Goal: Task Accomplishment & Management: Complete application form

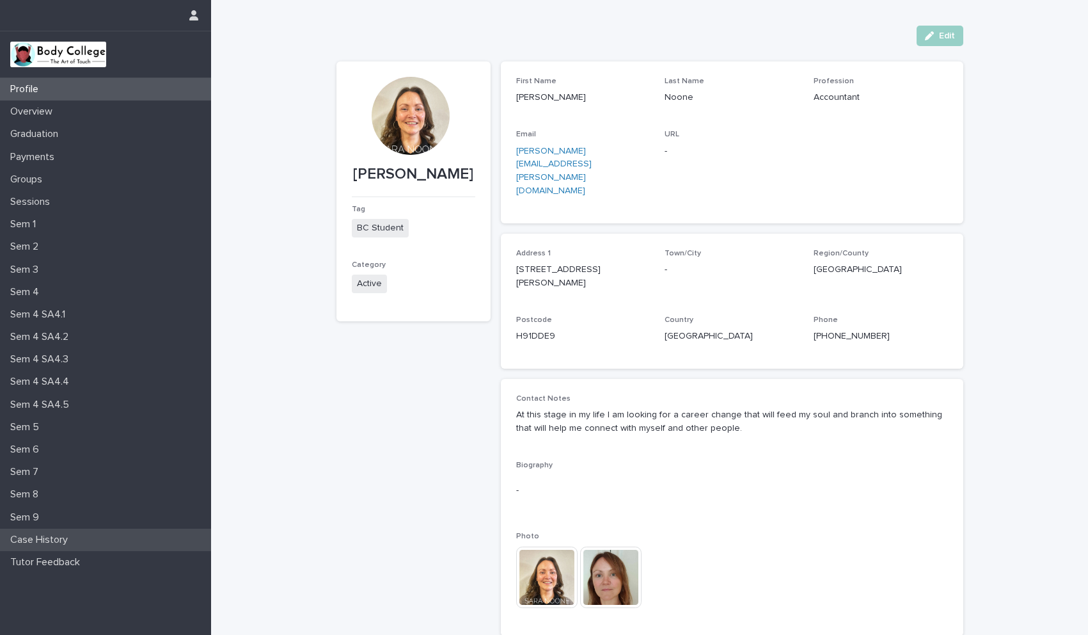
click at [61, 537] on p "Case History" at bounding box center [41, 540] width 73 height 12
click at [36, 472] on p "Sem 7" at bounding box center [27, 472] width 44 height 12
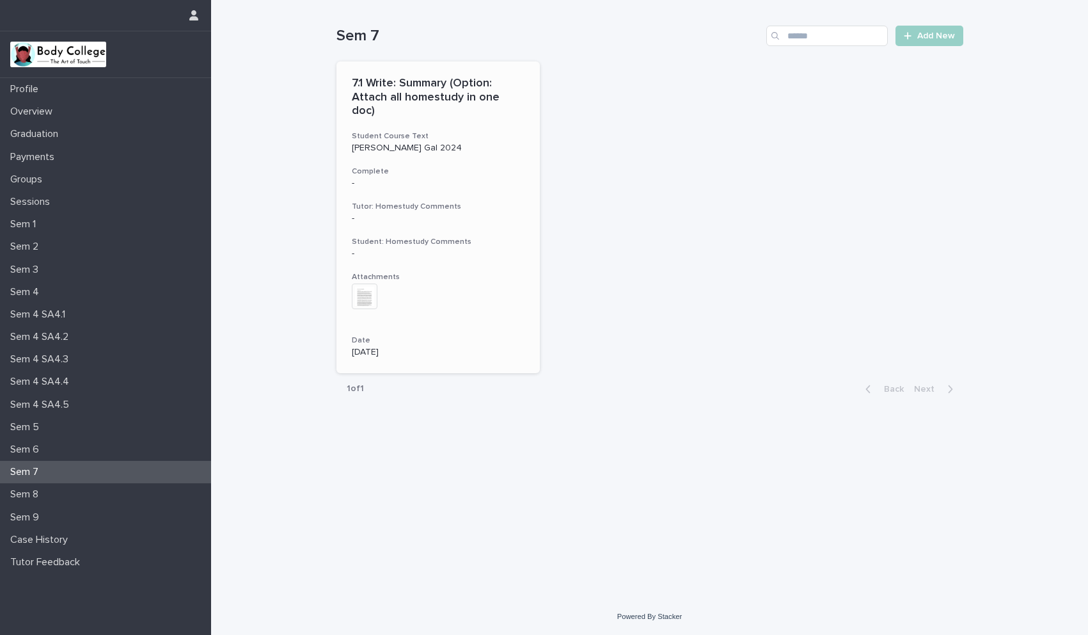
click at [365, 290] on img at bounding box center [365, 296] width 26 height 26
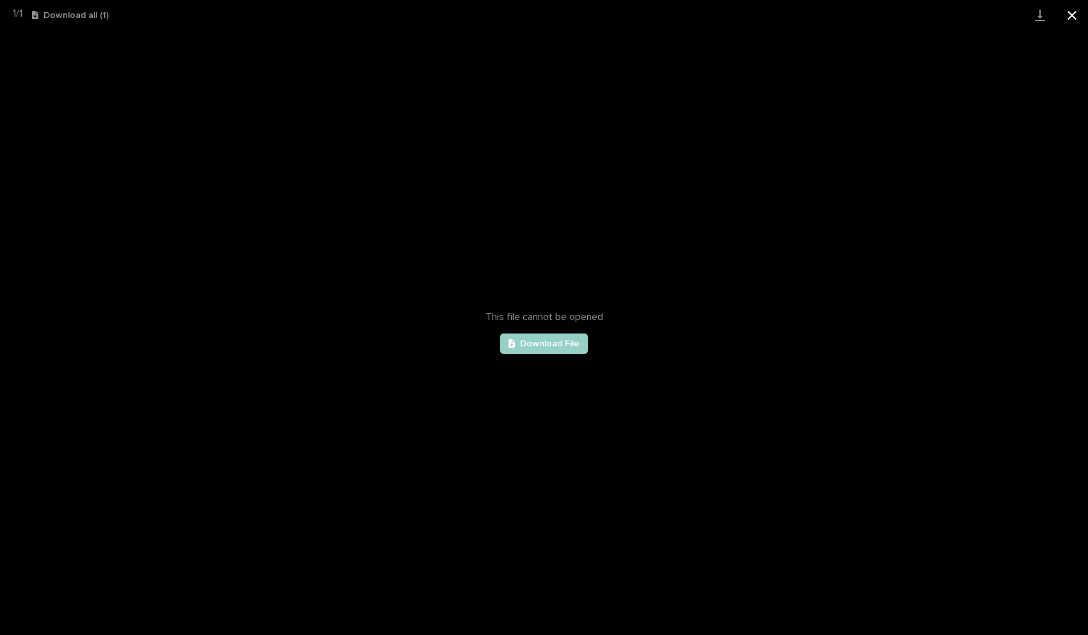
click at [1075, 17] on button "Close gallery" at bounding box center [1072, 15] width 32 height 30
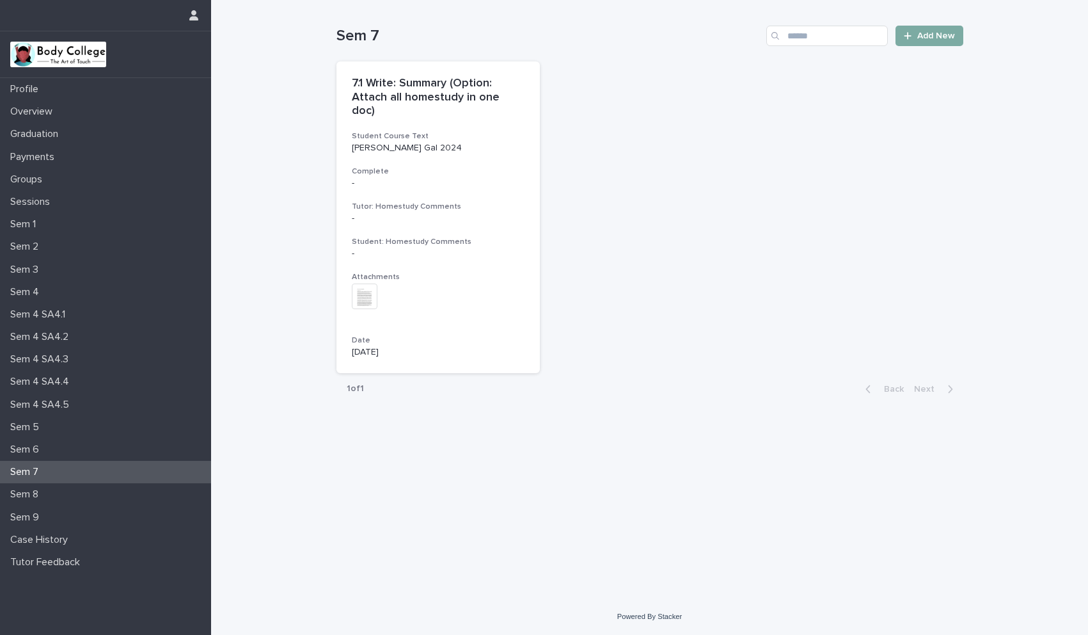
click at [942, 34] on span "Add New" at bounding box center [937, 35] width 38 height 9
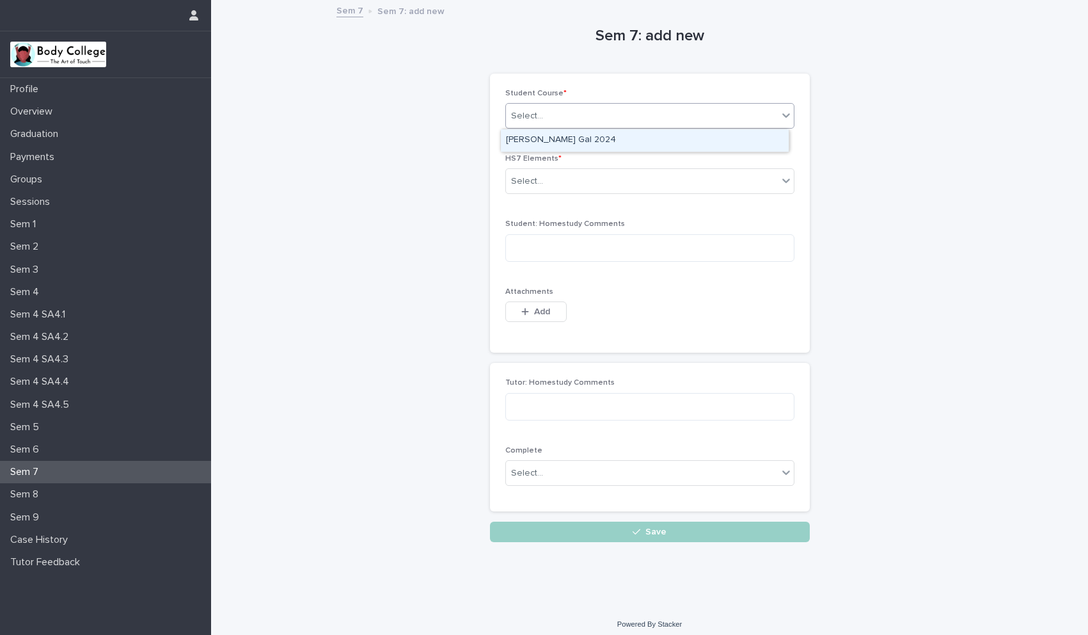
click at [554, 118] on div "Select..." at bounding box center [642, 116] width 272 height 21
click at [550, 145] on div "[PERSON_NAME] Gal 2024" at bounding box center [645, 140] width 288 height 22
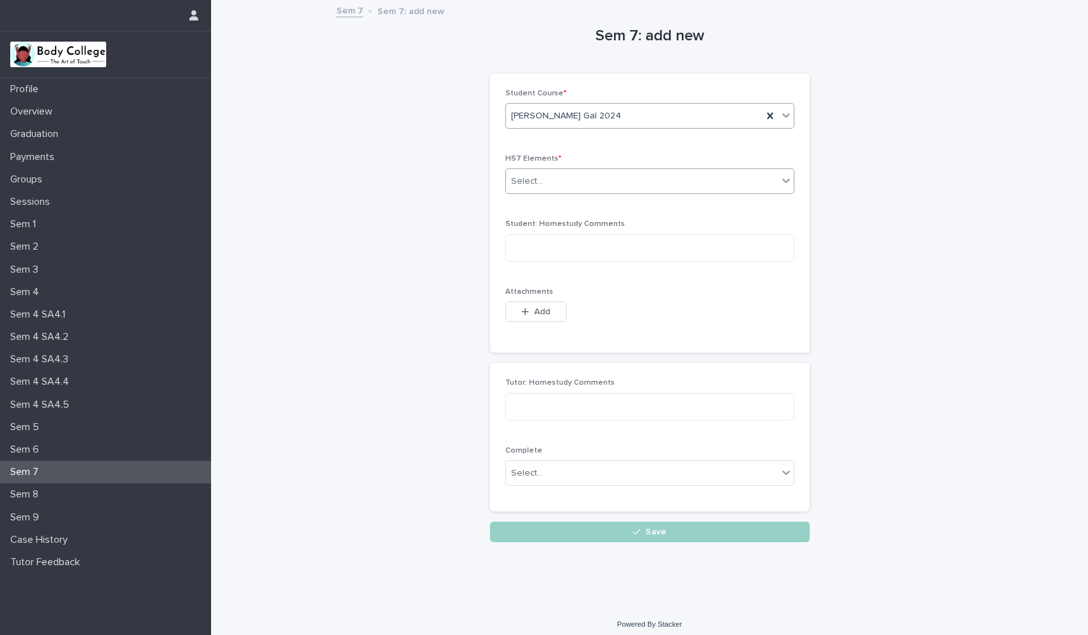
click at [525, 182] on div "Select..." at bounding box center [527, 181] width 32 height 13
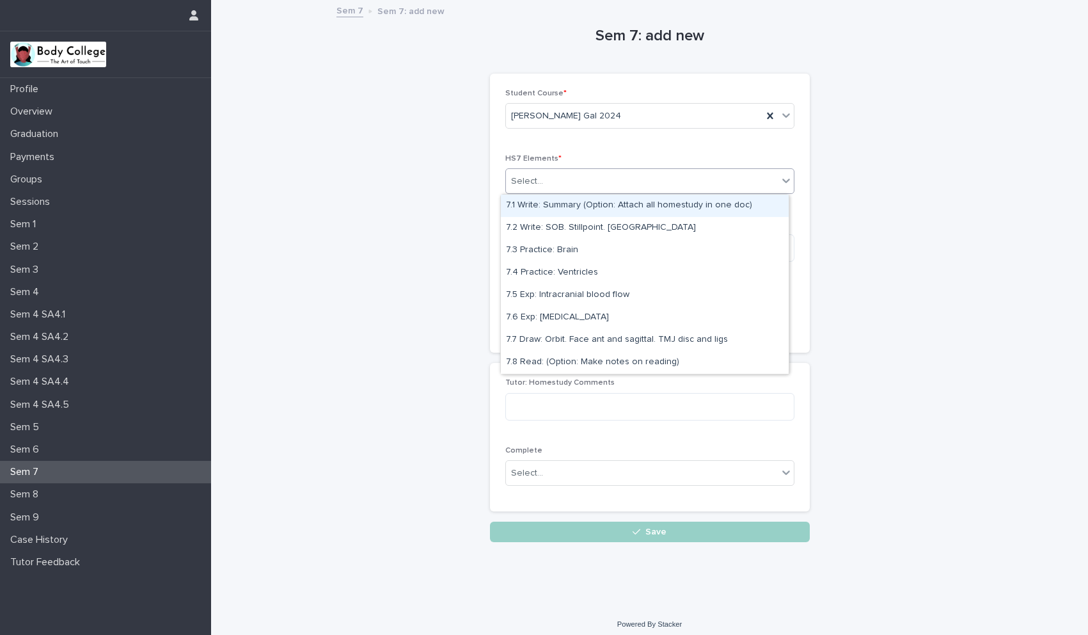
click at [532, 210] on div "7.1 Write: Summary (Option: Attach all homestudy in one doc)" at bounding box center [645, 206] width 288 height 22
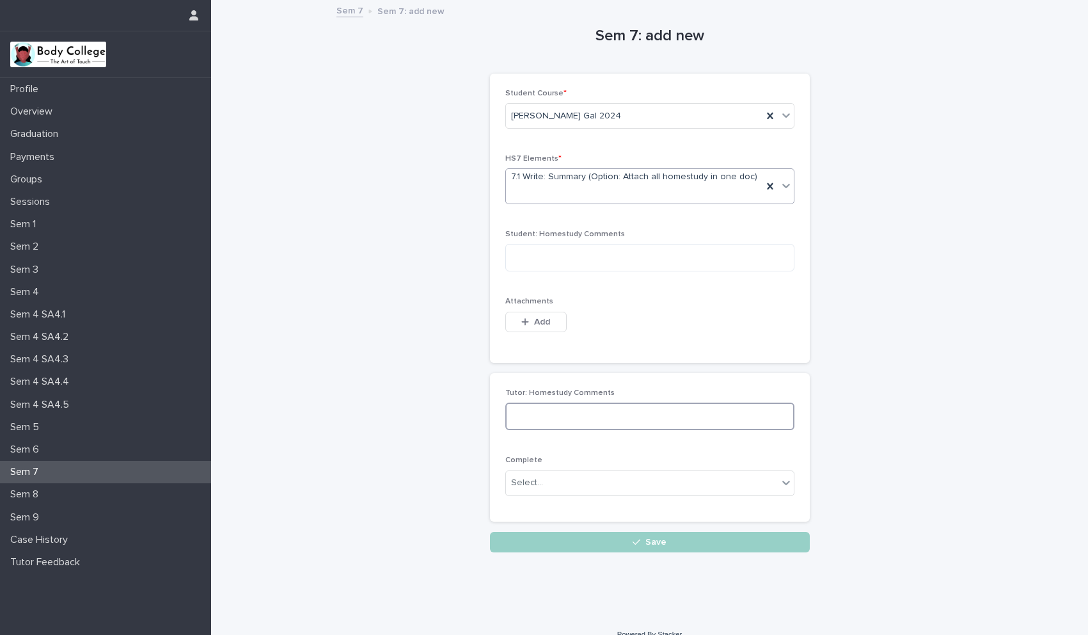
click at [531, 408] on textarea at bounding box center [649, 416] width 289 height 28
paste textarea "**********"
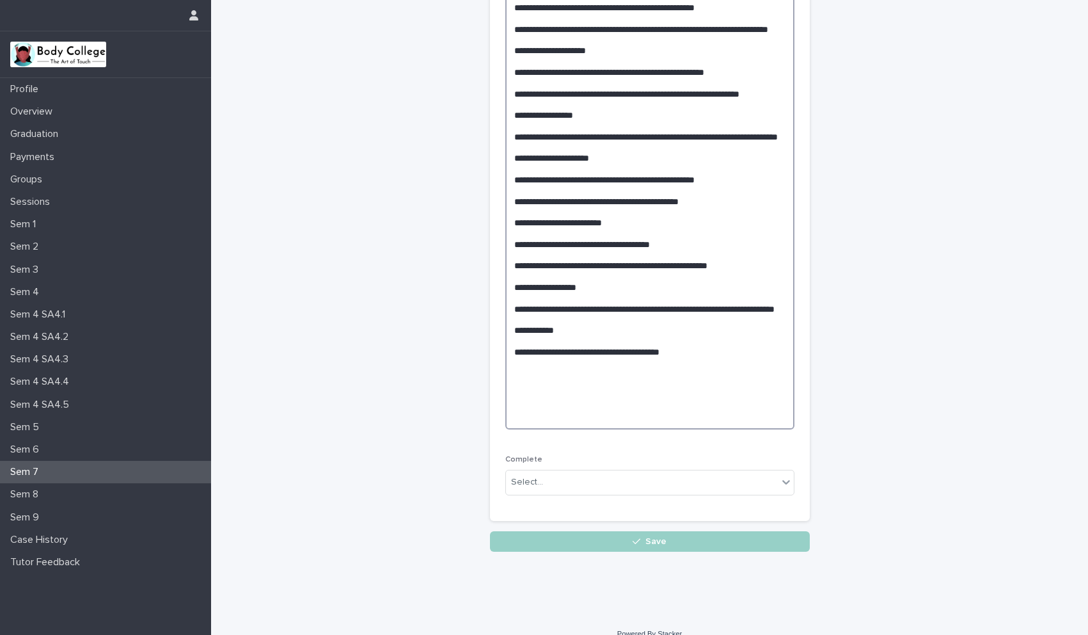
scroll to position [620, 0]
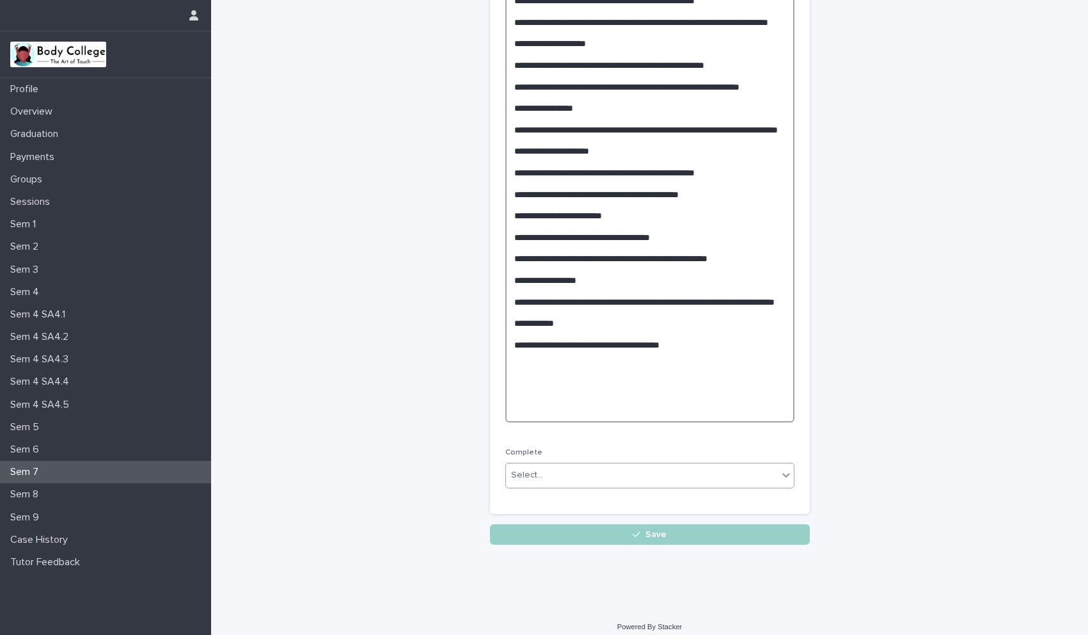
type textarea "**********"
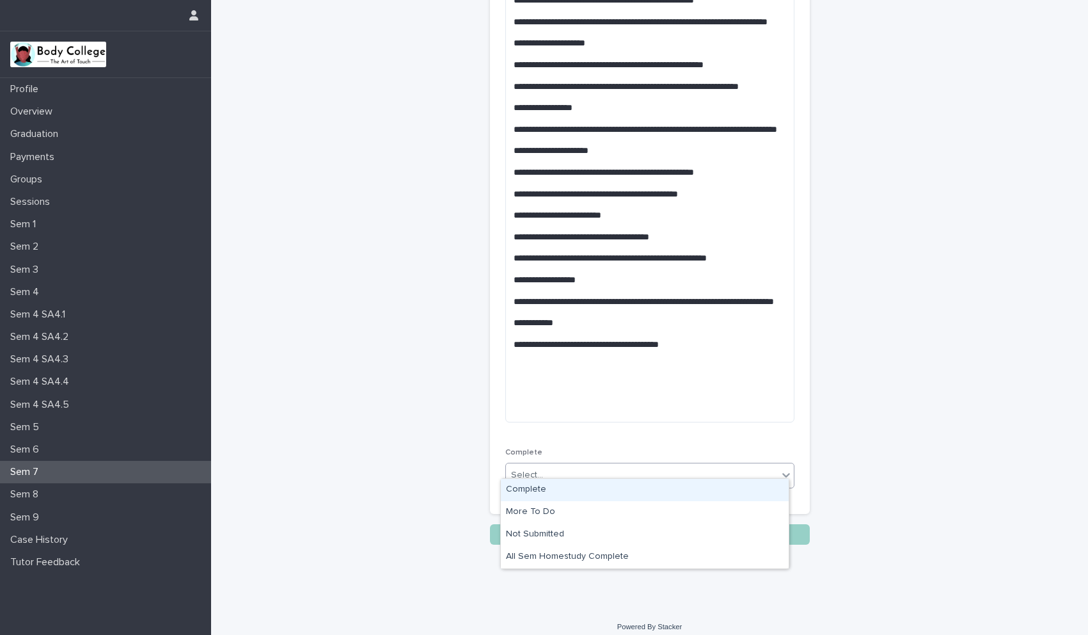
click at [533, 470] on div "Select..." at bounding box center [527, 474] width 32 height 13
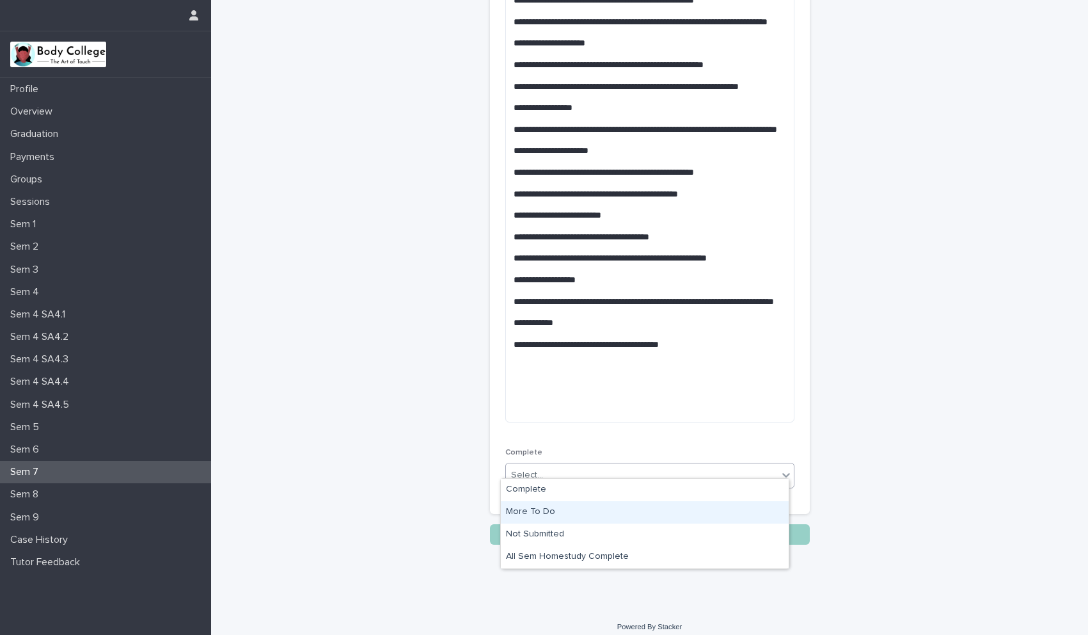
click at [523, 511] on div "More To Do" at bounding box center [645, 512] width 288 height 22
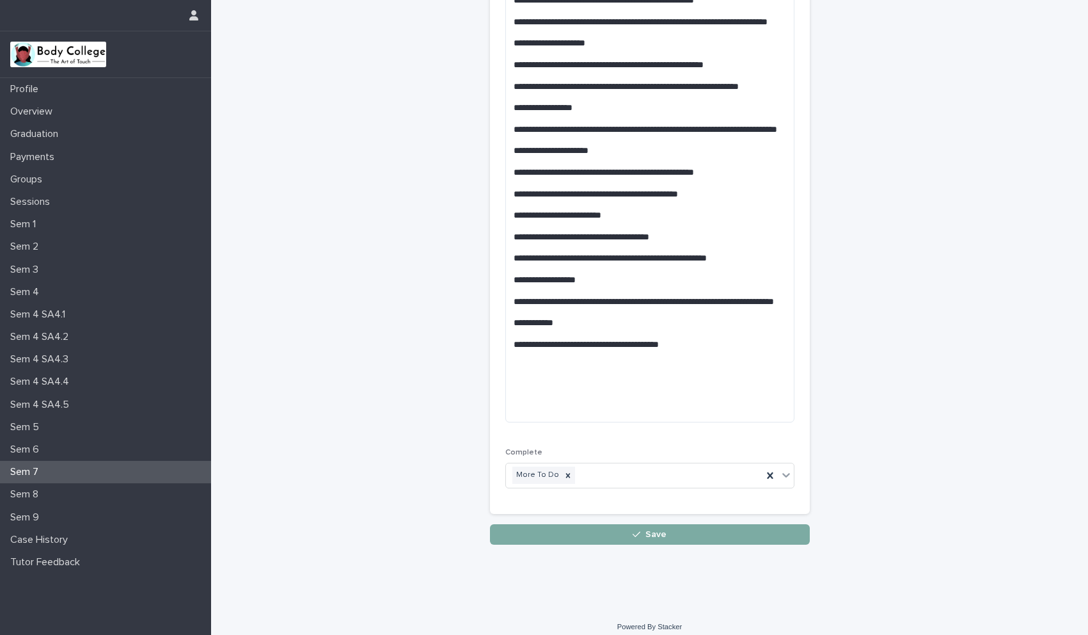
click at [633, 530] on icon "button" at bounding box center [637, 534] width 8 height 9
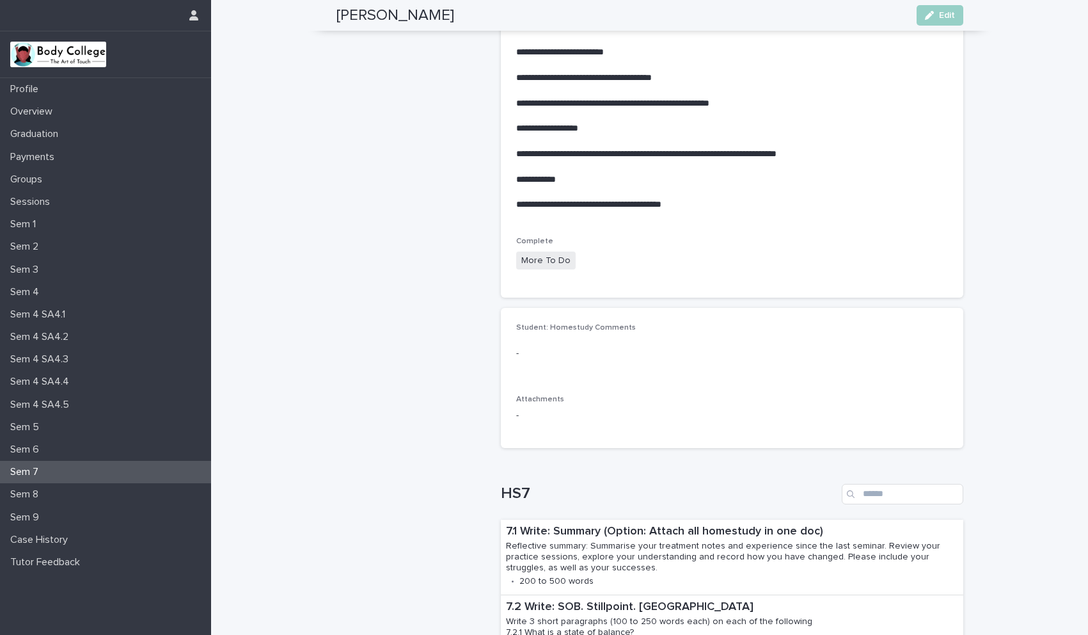
scroll to position [857, 0]
